Goal: Task Accomplishment & Management: Manage account settings

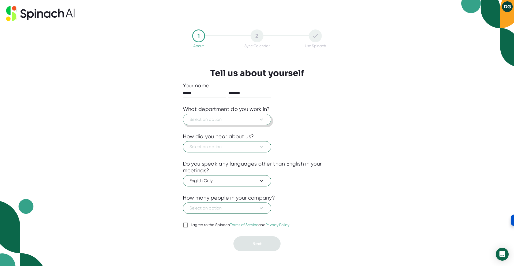
click at [255, 124] on button "Select an option" at bounding box center [227, 119] width 88 height 11
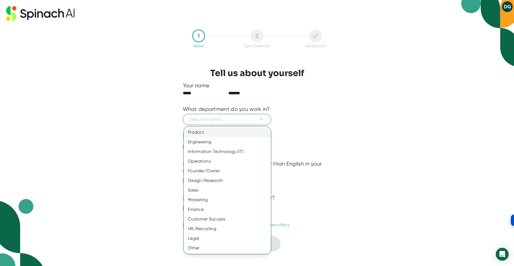
click at [255, 129] on div "Product" at bounding box center [227, 133] width 87 height 10
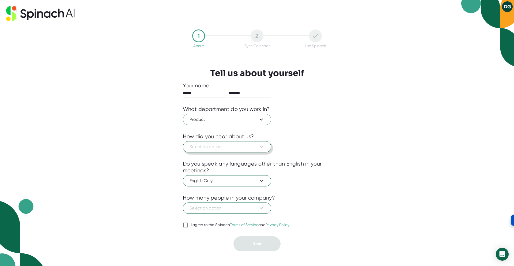
click at [247, 148] on span "Select an option" at bounding box center [227, 147] width 75 height 6
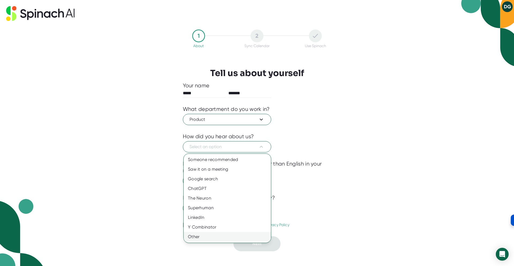
click at [228, 235] on div "Other" at bounding box center [227, 237] width 87 height 10
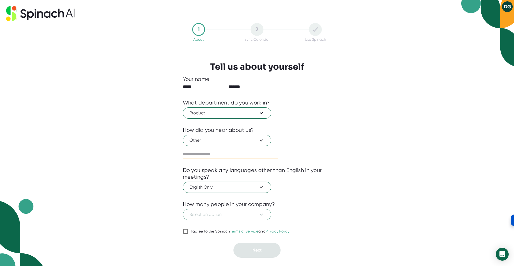
click at [222, 152] on input "text" at bounding box center [230, 154] width 95 height 9
type input "**********"
click at [228, 217] on span "Select an option" at bounding box center [227, 214] width 75 height 6
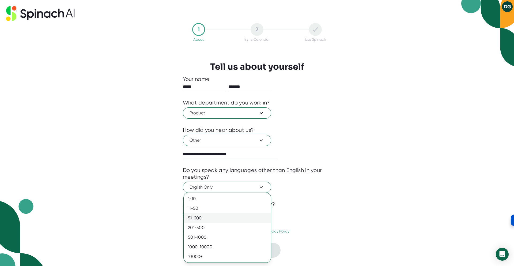
click at [228, 218] on div "51-200" at bounding box center [227, 218] width 87 height 10
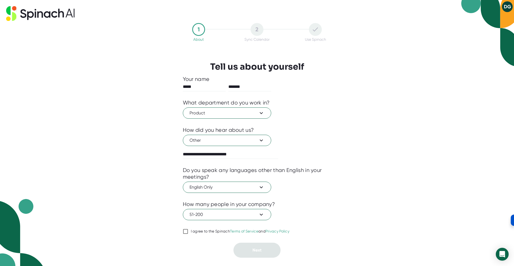
click at [248, 233] on link "Terms of Service" at bounding box center [244, 231] width 28 height 4
click at [188, 233] on input "I agree to the Spinach Terms of Service and Privacy Policy" at bounding box center [185, 231] width 5 height 6
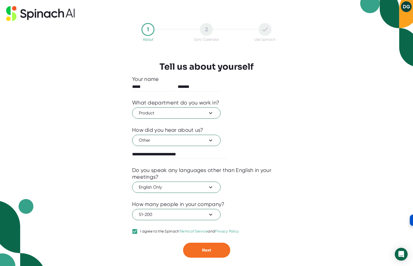
click at [227, 233] on link "Privacy Policy" at bounding box center [227, 231] width 24 height 4
click at [137, 233] on input "I agree to the Spinach Terms of Service and Privacy Policy" at bounding box center [134, 231] width 5 height 6
click at [152, 230] on div "I agree to the Spinach Terms of Service and Privacy Policy" at bounding box center [189, 231] width 99 height 5
click at [137, 230] on input "I agree to the Spinach Terms of Service and Privacy Policy" at bounding box center [134, 231] width 5 height 6
checkbox input "true"
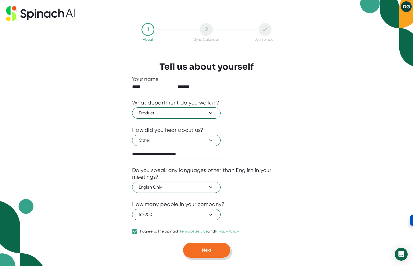
click at [202, 246] on button "Next" at bounding box center [206, 250] width 47 height 15
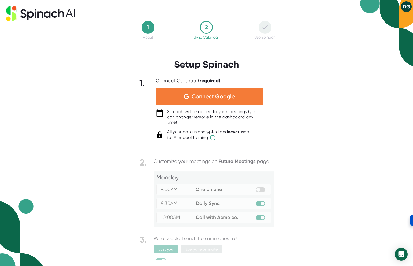
click at [226, 98] on span "Connect Google" at bounding box center [213, 96] width 43 height 5
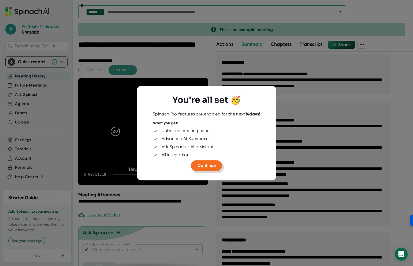
click at [214, 164] on span "Continue" at bounding box center [206, 165] width 18 height 5
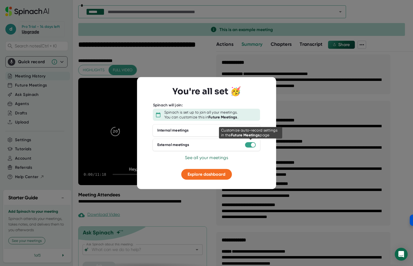
click at [251, 145] on div at bounding box center [253, 145] width 4 height 4
click at [250, 146] on div at bounding box center [250, 144] width 11 height 5
click at [251, 145] on div at bounding box center [253, 145] width 4 height 4
click at [252, 144] on div at bounding box center [253, 145] width 4 height 4
click at [212, 172] on span "Explore dashboard" at bounding box center [207, 174] width 38 height 5
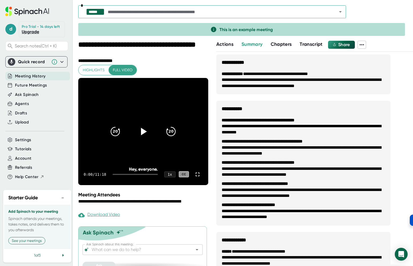
click at [33, 79] on span "Meeting History" at bounding box center [30, 76] width 31 height 6
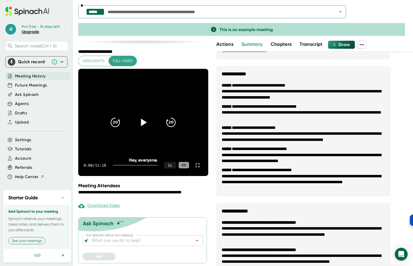
scroll to position [134, 0]
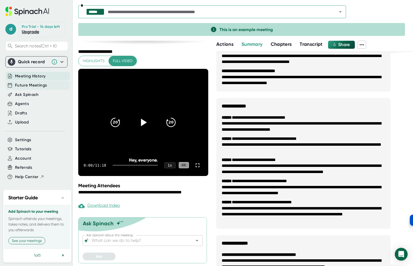
click at [25, 88] on span "Future Meetings" at bounding box center [31, 85] width 32 height 6
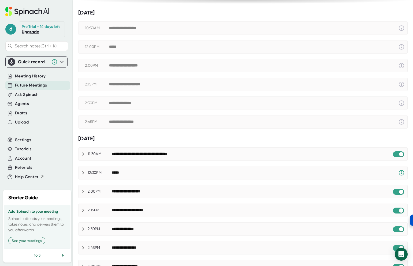
scroll to position [54, 0]
click at [397, 153] on input "checkbox" at bounding box center [400, 154] width 15 height 5
checkbox input "true"
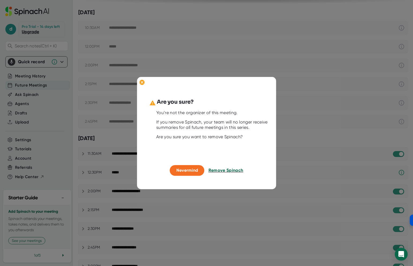
click at [221, 169] on span "Remove Spinach" at bounding box center [225, 170] width 35 height 5
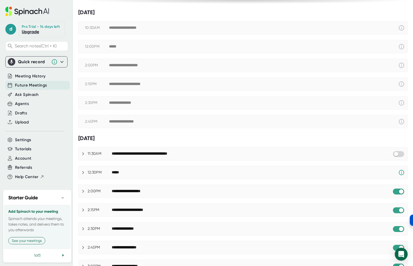
click at [81, 154] on icon at bounding box center [83, 154] width 6 height 6
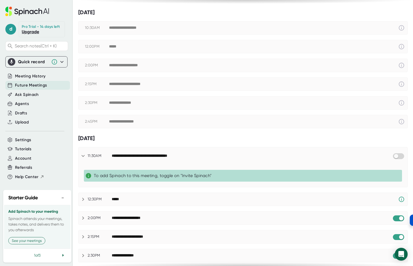
click at [83, 155] on icon at bounding box center [83, 156] width 6 height 6
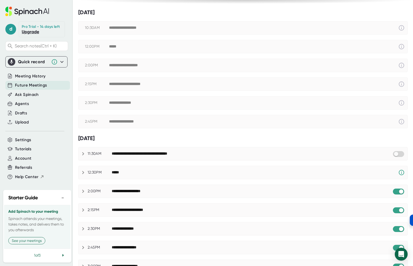
click at [81, 171] on icon at bounding box center [83, 172] width 6 height 6
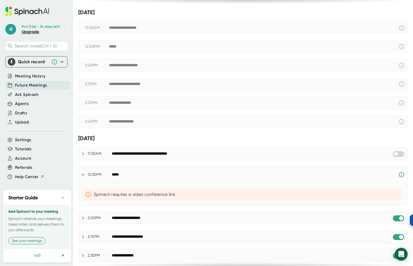
click at [81, 171] on icon at bounding box center [83, 174] width 6 height 6
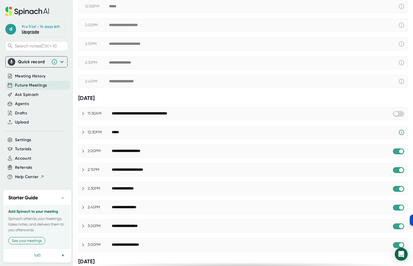
scroll to position [107, 0]
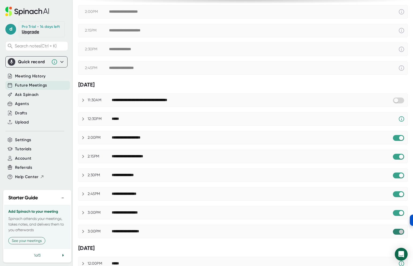
click at [395, 230] on input "checkbox" at bounding box center [400, 231] width 15 height 5
checkbox input "true"
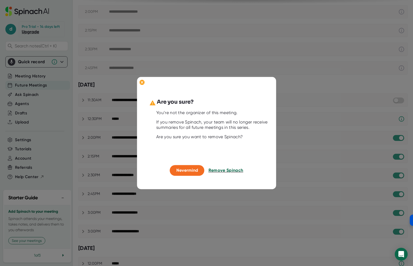
click at [219, 170] on span "Remove Spinach" at bounding box center [225, 170] width 35 height 5
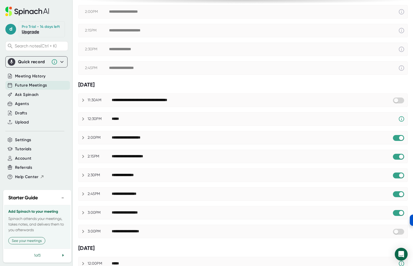
click at [82, 138] on icon at bounding box center [83, 137] width 6 height 6
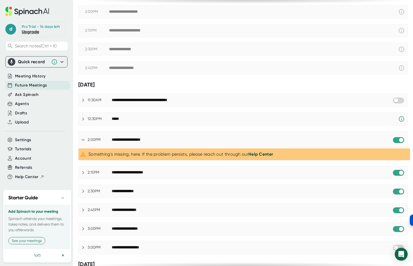
click at [83, 141] on icon at bounding box center [83, 140] width 6 height 6
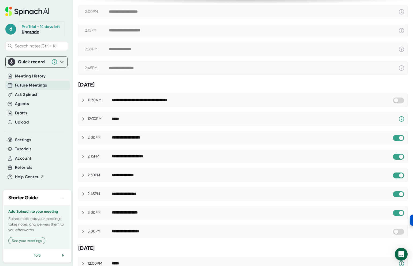
click at [86, 155] on icon at bounding box center [83, 156] width 6 height 6
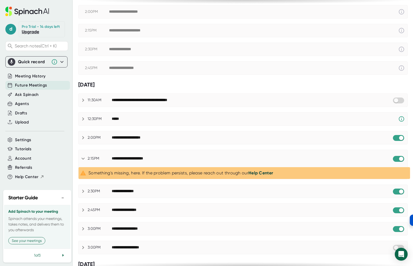
click at [84, 156] on icon at bounding box center [83, 158] width 6 height 6
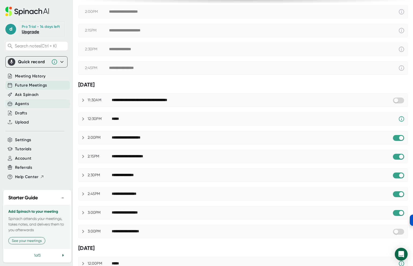
click at [23, 107] on div "Agents" at bounding box center [22, 104] width 14 height 6
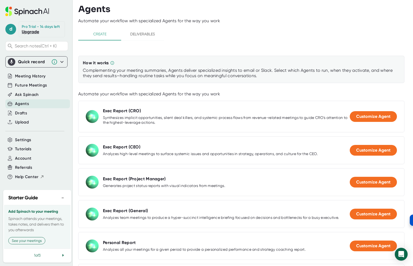
click at [142, 35] on span "Deliverables" at bounding box center [142, 34] width 36 height 7
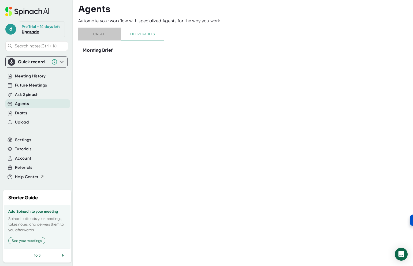
click at [108, 36] on span "Create" at bounding box center [99, 34] width 36 height 7
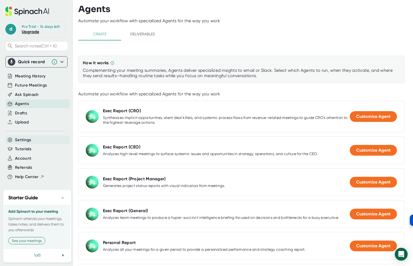
click at [38, 144] on div "Settings" at bounding box center [37, 140] width 65 height 9
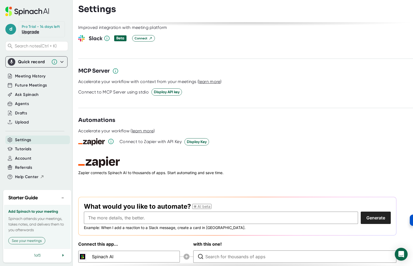
click at [60, 63] on icon at bounding box center [61, 62] width 3 height 2
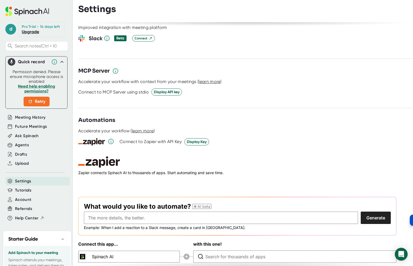
click at [59, 65] on icon at bounding box center [62, 62] width 6 height 6
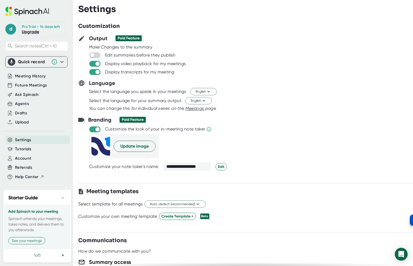
click at [27, 143] on span "Settings" at bounding box center [23, 140] width 16 height 6
click at [33, 163] on div "Account" at bounding box center [37, 158] width 65 height 9
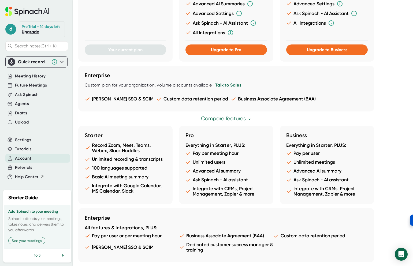
scroll to position [234, 0]
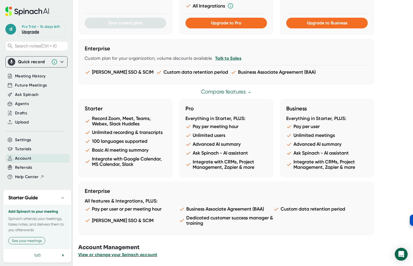
click at [121, 253] on span "View or change your Spinach account" at bounding box center [117, 254] width 79 height 5
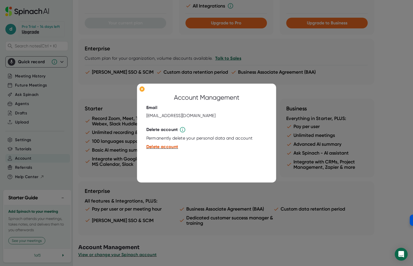
click at [163, 144] on span "Delete account" at bounding box center [162, 146] width 32 height 5
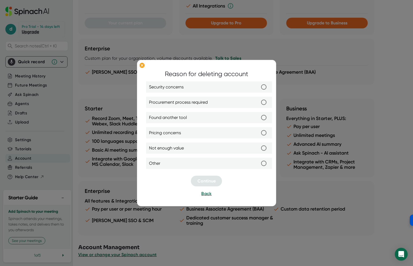
click at [168, 87] on span "Security concerns" at bounding box center [166, 87] width 35 height 6
click at [258, 87] on input "Security concerns" at bounding box center [263, 86] width 11 height 11
radio input "true"
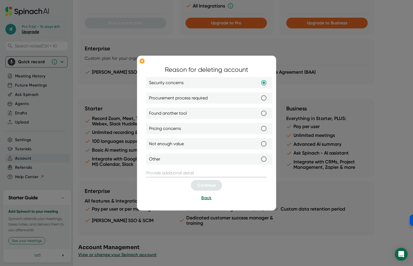
click at [172, 98] on span "Procurement process required" at bounding box center [178, 98] width 59 height 6
click at [258, 98] on input "Procurement process required" at bounding box center [263, 97] width 11 height 11
radio input "true"
click at [177, 114] on span "Found another tool" at bounding box center [168, 113] width 38 height 6
click at [258, 114] on input "Found another tool" at bounding box center [263, 113] width 11 height 11
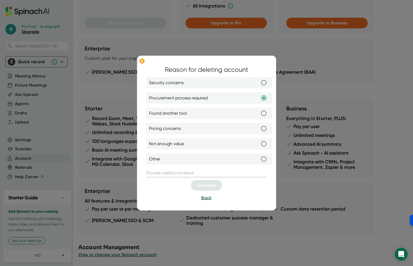
radio input "true"
click at [179, 124] on label "Pricing concerns" at bounding box center [209, 128] width 121 height 11
click at [258, 124] on input "Pricing concerns" at bounding box center [263, 128] width 11 height 11
radio input "true"
click at [175, 145] on span "Not enough value" at bounding box center [166, 144] width 35 height 6
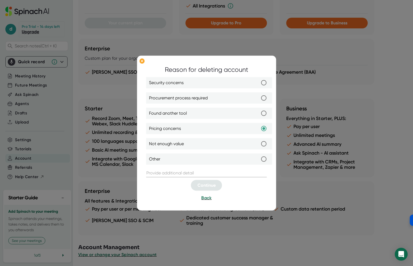
click at [258, 145] on input "Not enough value" at bounding box center [263, 143] width 11 height 11
radio input "true"
click at [179, 161] on label "Other" at bounding box center [209, 159] width 121 height 11
click at [258, 161] on input "Other" at bounding box center [263, 159] width 11 height 11
radio input "true"
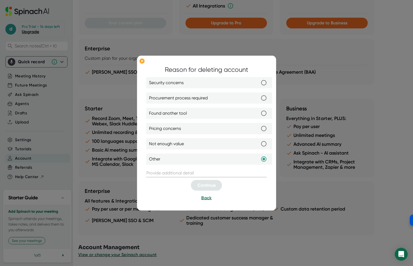
click at [179, 145] on span "Not enough value" at bounding box center [166, 144] width 35 height 6
click at [258, 145] on input "Not enough value" at bounding box center [263, 143] width 11 height 11
radio input "true"
click at [190, 78] on label "Security concerns" at bounding box center [209, 82] width 121 height 11
click at [258, 78] on input "Security concerns" at bounding box center [263, 82] width 11 height 11
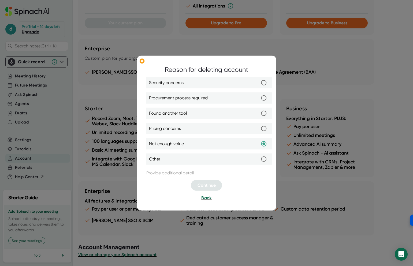
radio input "true"
click at [143, 63] on ellipse at bounding box center [141, 60] width 5 height 5
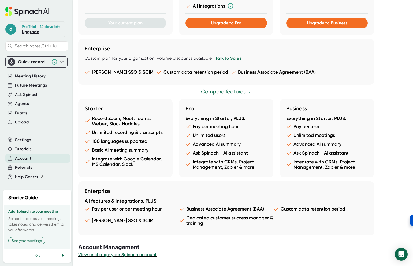
click at [8, 12] on icon at bounding box center [8, 11] width 6 height 9
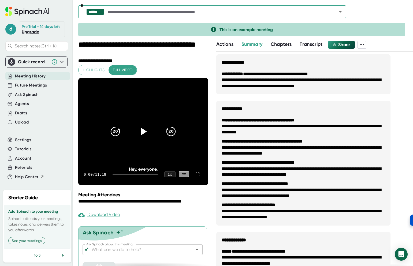
click at [229, 45] on span "Actions" at bounding box center [224, 44] width 17 height 6
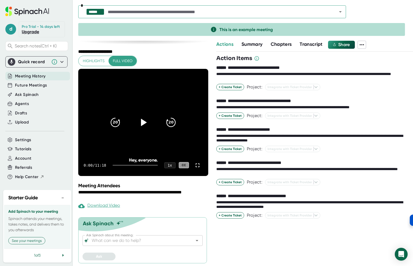
scroll to position [25, 0]
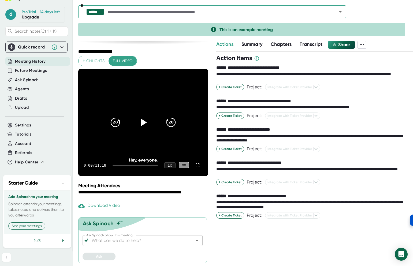
click at [61, 239] on icon at bounding box center [63, 240] width 6 height 6
click at [62, 241] on icon at bounding box center [62, 240] width 1 height 3
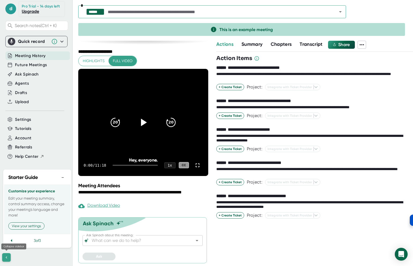
click at [4, 257] on icon at bounding box center [6, 257] width 4 height 4
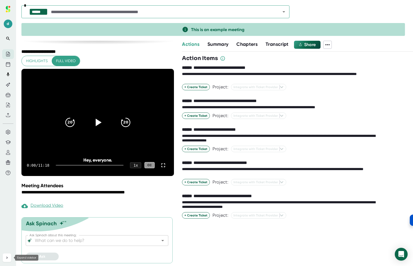
scroll to position [0, 0]
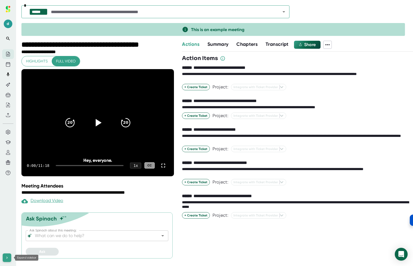
click at [7, 258] on icon at bounding box center [6, 258] width 1 height 2
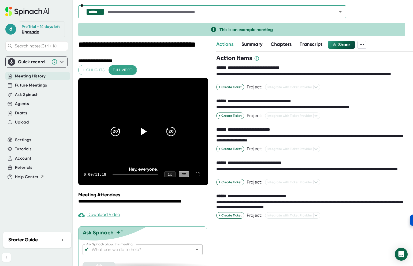
click at [46, 76] on div "Meeting History" at bounding box center [37, 76] width 65 height 9
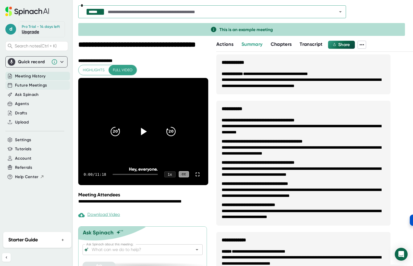
click at [43, 84] on span "Future Meetings" at bounding box center [31, 85] width 32 height 6
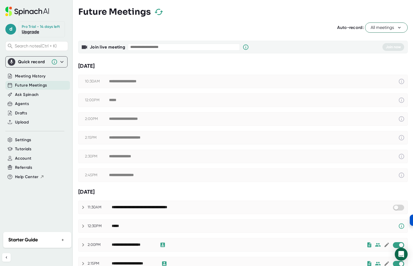
click at [391, 26] on span "All meetings" at bounding box center [386, 27] width 31 height 6
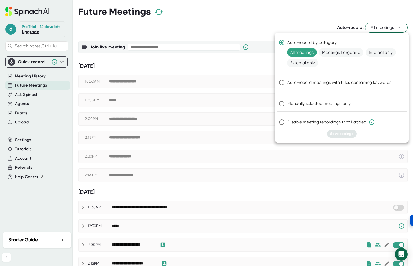
click at [333, 101] on span "Manually selected meetings only" at bounding box center [318, 103] width 63 height 6
click at [287, 101] on input "Manually selected meetings only" at bounding box center [281, 103] width 11 height 11
radio input "true"
click at [345, 133] on span "Save settings" at bounding box center [341, 134] width 23 height 5
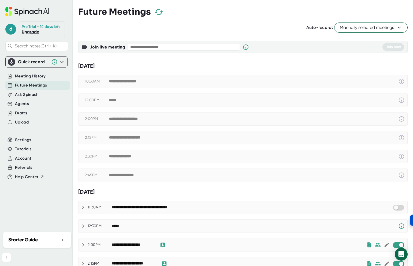
scroll to position [107, 0]
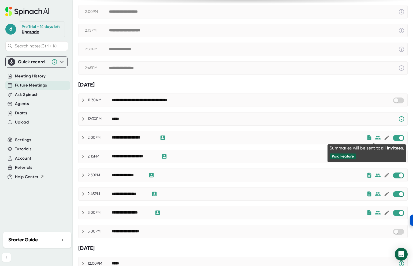
click at [375, 137] on icon at bounding box center [378, 138] width 6 height 6
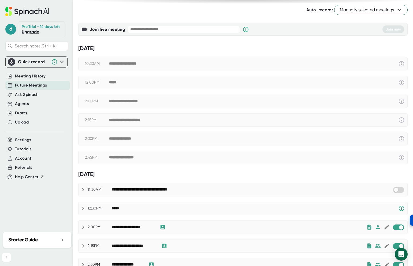
scroll to position [0, 0]
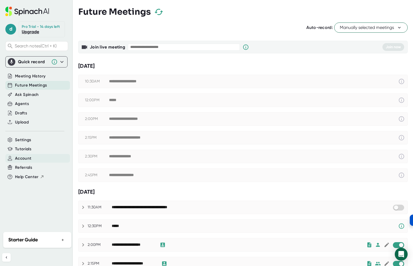
click at [28, 158] on span "Account" at bounding box center [23, 158] width 16 height 6
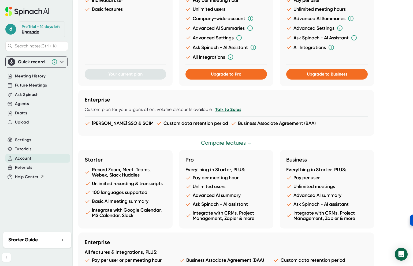
scroll to position [234, 0]
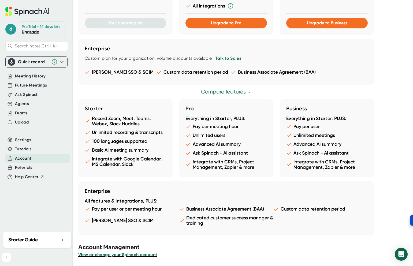
click at [140, 256] on span "View or change your Spinach account" at bounding box center [117, 254] width 79 height 5
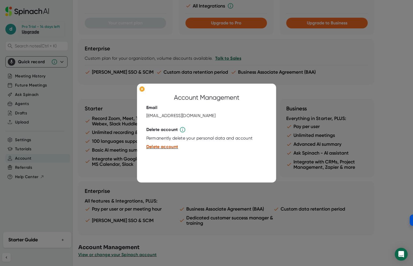
click at [168, 147] on span "Delete account" at bounding box center [162, 146] width 32 height 5
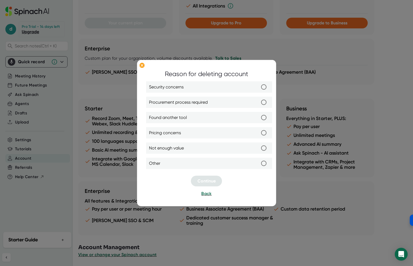
click at [175, 133] on span "Pricing concerns" at bounding box center [165, 133] width 32 height 6
click at [258, 133] on input "Pricing concerns" at bounding box center [263, 132] width 11 height 11
radio input "true"
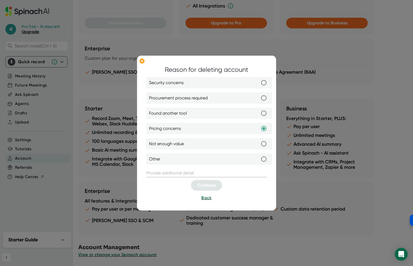
click at [178, 114] on span "Found another tool" at bounding box center [168, 113] width 38 height 6
click at [258, 114] on input "Found another tool" at bounding box center [263, 113] width 11 height 11
radio input "true"
click at [189, 172] on input "text" at bounding box center [206, 173] width 121 height 9
type input "g"
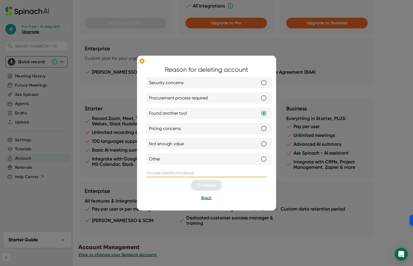
click at [184, 159] on label "Other" at bounding box center [209, 159] width 121 height 11
click at [258, 159] on input "Other" at bounding box center [263, 159] width 11 height 11
radio input "true"
click at [175, 168] on div at bounding box center [206, 167] width 121 height 3
click at [178, 172] on input "text" at bounding box center [206, 173] width 121 height 9
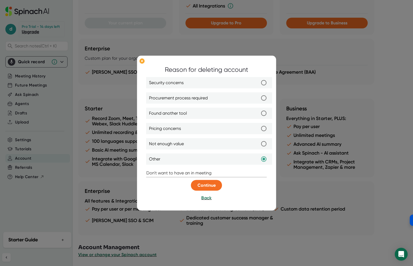
click at [219, 173] on input "Don't want to have an in meeting" at bounding box center [206, 173] width 121 height 9
type input "Don't want to have an in meeting bot"
click at [208, 183] on span "Continue" at bounding box center [206, 185] width 18 height 5
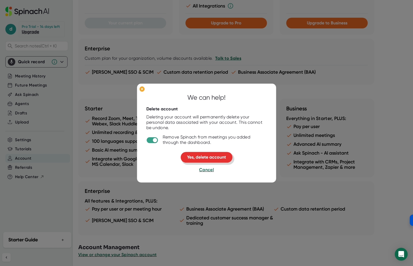
click at [214, 158] on span "Yes, delete account" at bounding box center [206, 157] width 39 height 5
